Goal: Task Accomplishment & Management: Manage account settings

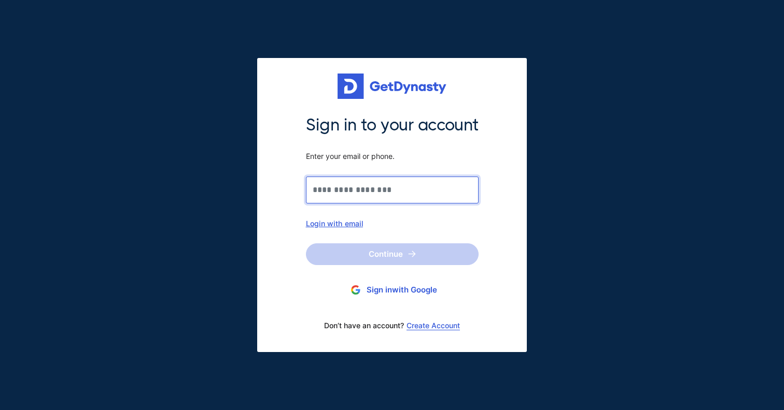
click at [370, 188] on input "Sign in to your account Enter your email or phone." at bounding box center [392, 190] width 173 height 27
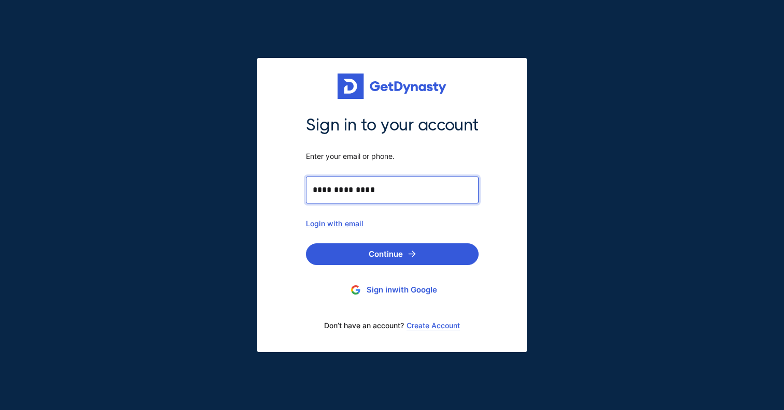
type input "**********"
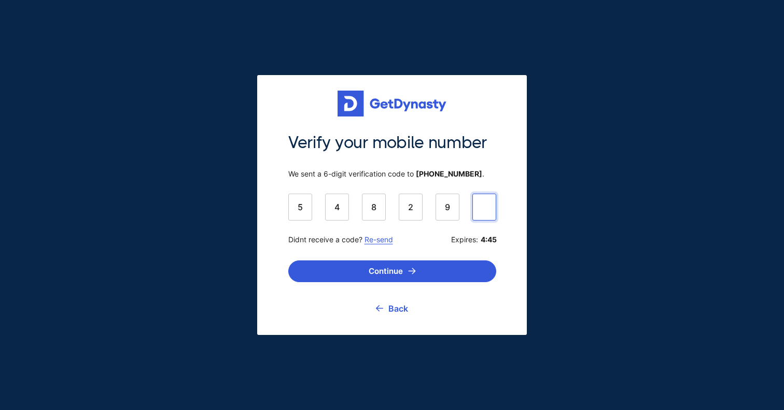
type input "******"
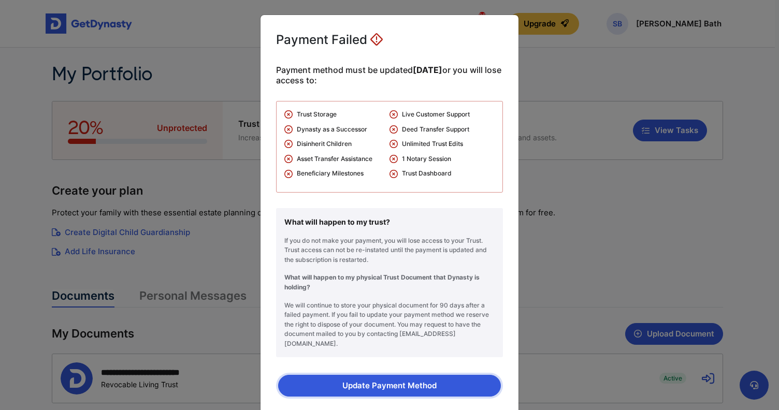
click at [369, 386] on button "Update Payment Method" at bounding box center [389, 386] width 223 height 22
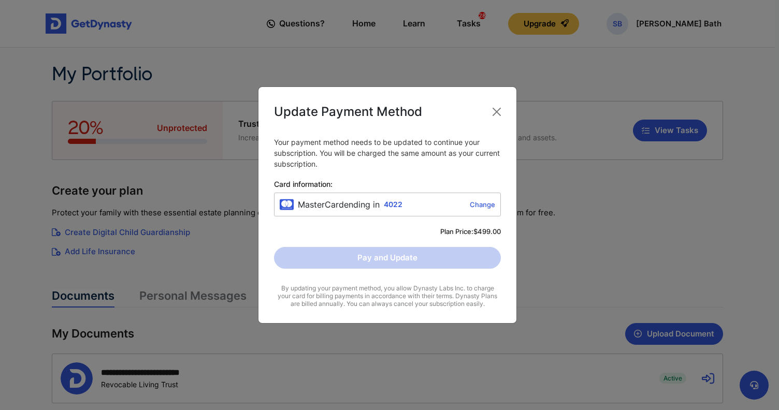
click at [479, 202] on link "Change" at bounding box center [451, 205] width 89 height 8
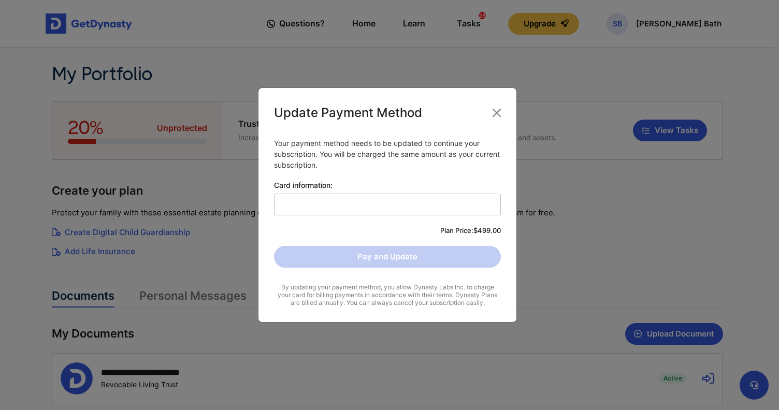
click at [286, 231] on div "Plan Price: $499.00" at bounding box center [387, 231] width 227 height 10
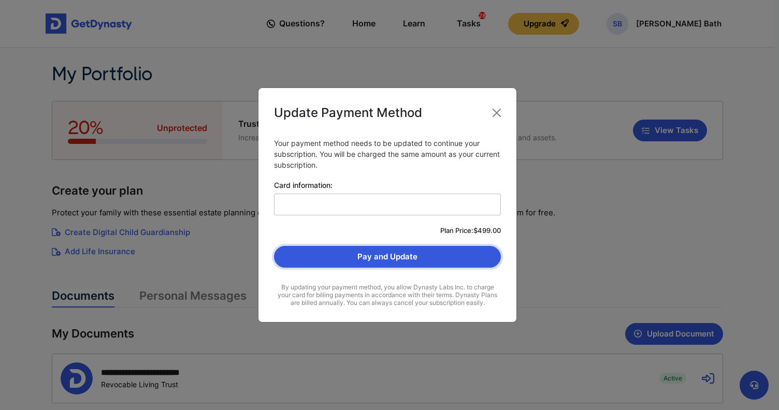
click at [335, 256] on button "Pay and Update" at bounding box center [387, 257] width 227 height 22
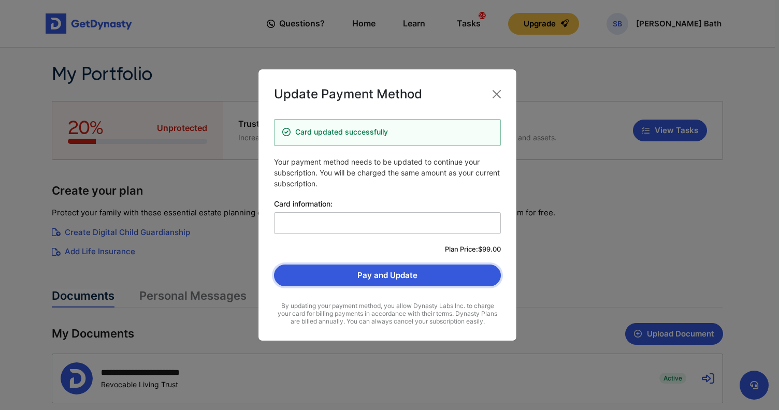
click at [364, 275] on button "Pay and Update" at bounding box center [387, 276] width 227 height 22
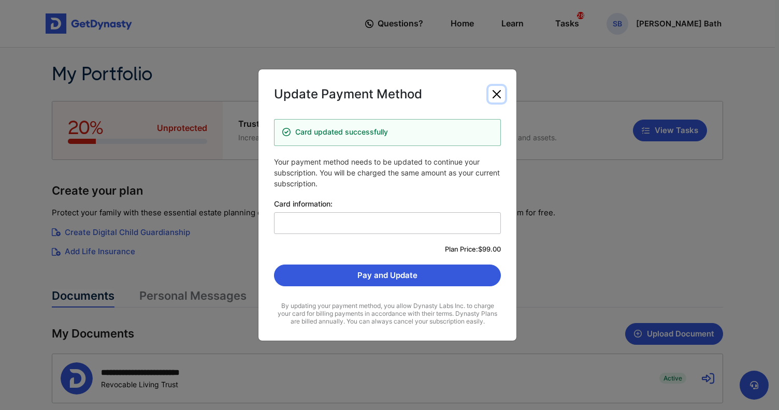
click at [496, 95] on button "Close" at bounding box center [497, 94] width 17 height 17
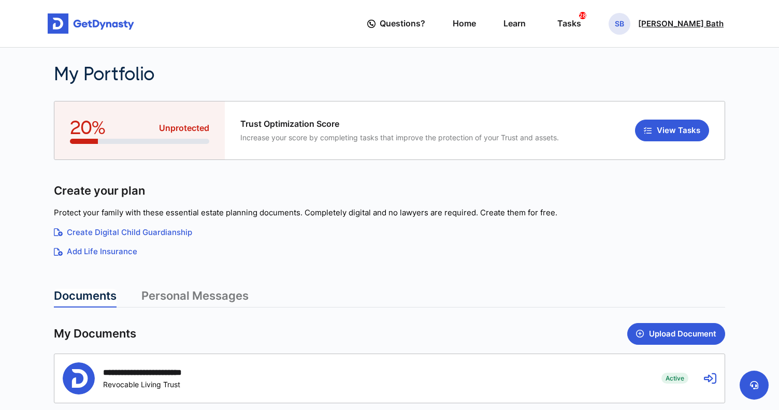
click at [706, 26] on p "[PERSON_NAME] Bath" at bounding box center [682, 24] width 86 height 8
click at [662, 86] on link "My Portfolio" at bounding box center [621, 87] width 82 height 27
click at [631, 26] on span "SB" at bounding box center [620, 24] width 22 height 22
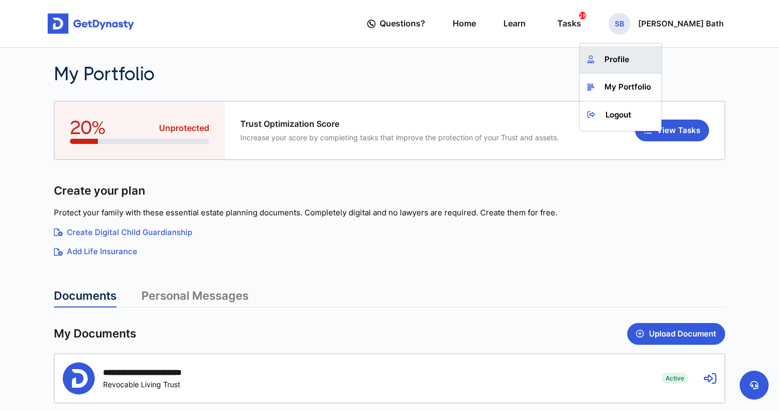
click at [655, 58] on link "Profile" at bounding box center [621, 59] width 82 height 27
